Goal: Task Accomplishment & Management: Complete application form

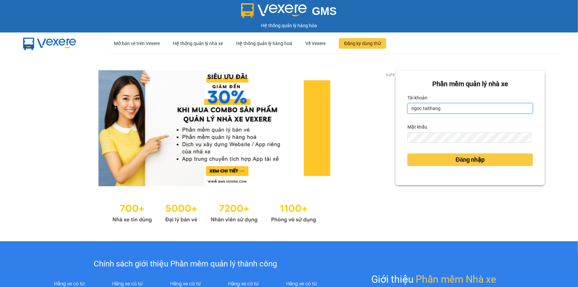
click at [417, 104] on input "ngoc.taithang" at bounding box center [470, 108] width 126 height 11
type input "nhi.taithang"
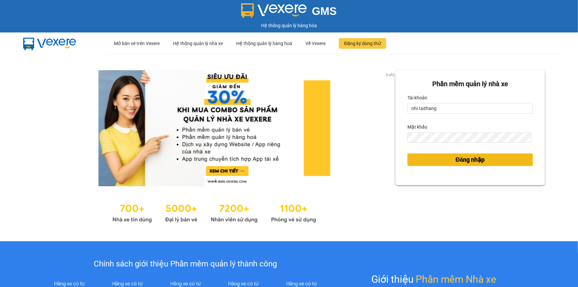
click at [463, 158] on span "Đăng nhập" at bounding box center [470, 159] width 29 height 9
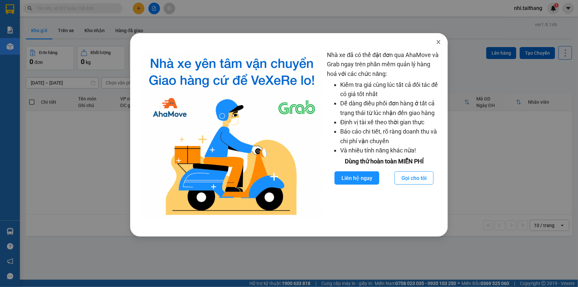
click at [438, 43] on icon "close" at bounding box center [438, 41] width 5 height 5
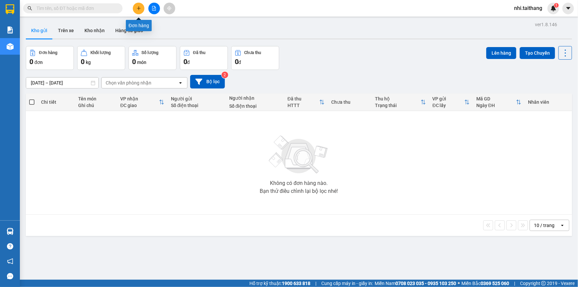
click at [134, 7] on button at bounding box center [139, 9] width 12 height 12
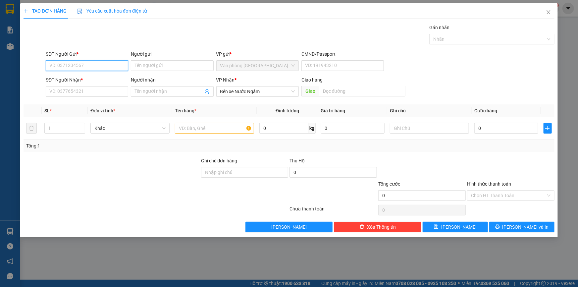
click at [87, 63] on input "SĐT Người Gửi *" at bounding box center [87, 65] width 82 height 11
type input "0912821927"
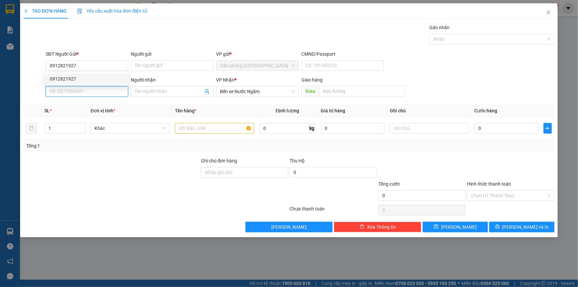
click at [100, 91] on input "SĐT Người Nhận *" at bounding box center [87, 91] width 82 height 11
type input "0364851495"
click at [211, 122] on div at bounding box center [214, 128] width 79 height 13
click at [205, 126] on input "text" at bounding box center [214, 128] width 79 height 11
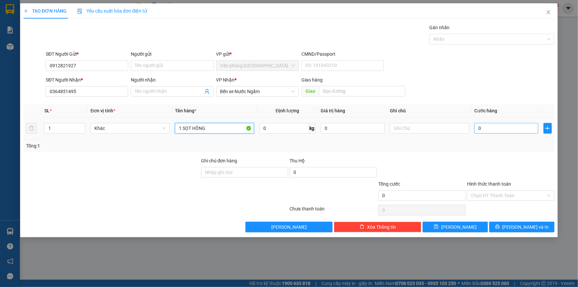
type input "1 SỌT HỒNG"
click at [499, 129] on input "0" at bounding box center [506, 128] width 64 height 11
type input "001"
type input "1"
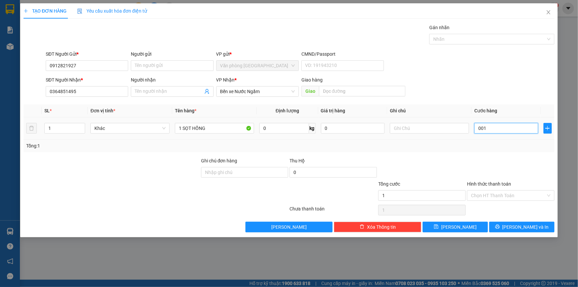
type input "0.015"
type input "15"
type input "00.150"
type input "150"
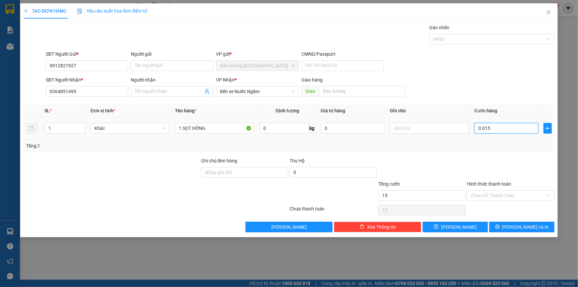
type input "150"
type input "150.000"
click at [502, 192] on input "Hình thức thanh toán" at bounding box center [508, 195] width 75 height 10
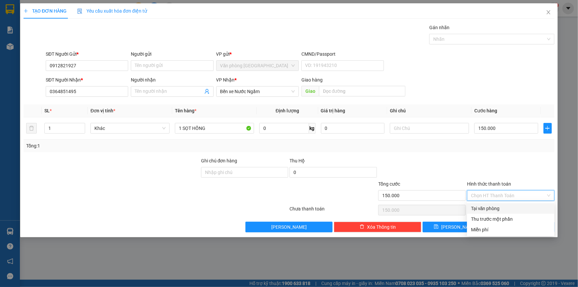
click at [491, 208] on div "Tại văn phòng" at bounding box center [511, 208] width 80 height 7
type input "0"
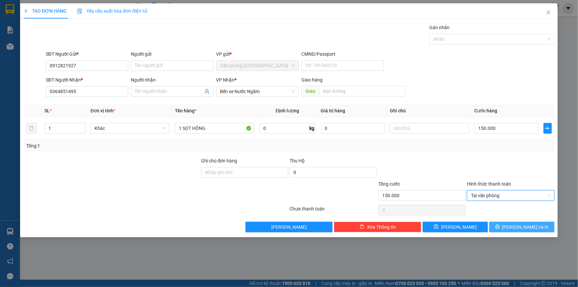
click at [520, 228] on span "[PERSON_NAME] và In" at bounding box center [526, 226] width 46 height 7
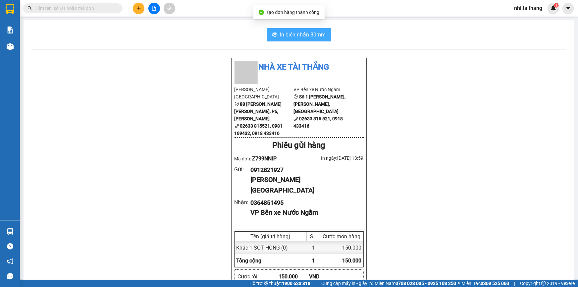
click at [308, 35] on span "In biên nhận 80mm" at bounding box center [303, 34] width 46 height 8
